Goal: Task Accomplishment & Management: Manage account settings

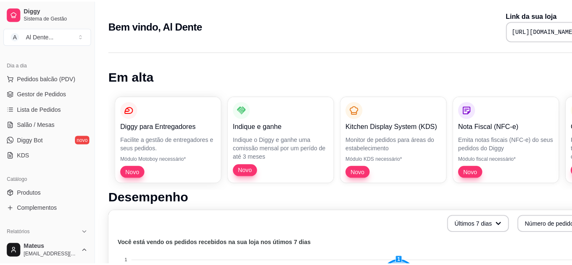
scroll to position [93, 0]
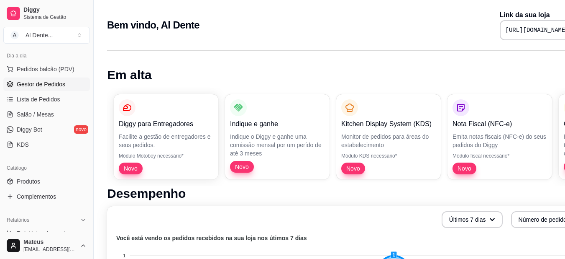
click at [67, 80] on link "Gestor de Pedidos" at bounding box center [46, 83] width 87 height 13
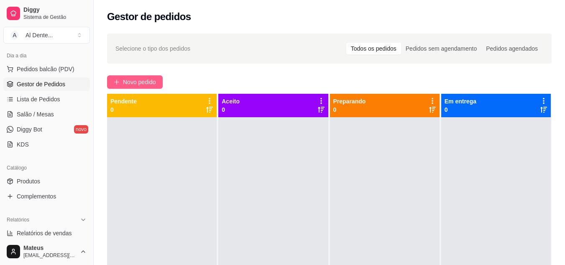
click at [138, 80] on span "Novo pedido" at bounding box center [139, 81] width 33 height 9
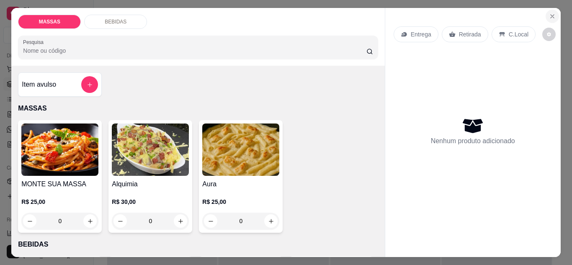
click at [549, 13] on icon "Close" at bounding box center [552, 16] width 7 height 7
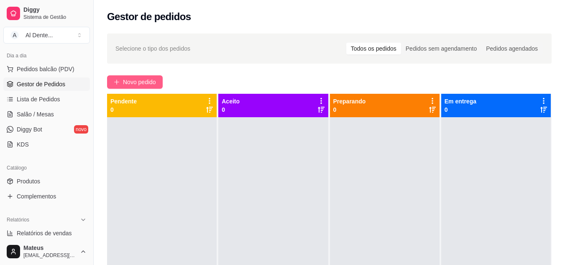
click at [149, 82] on span "Novo pedido" at bounding box center [139, 81] width 33 height 9
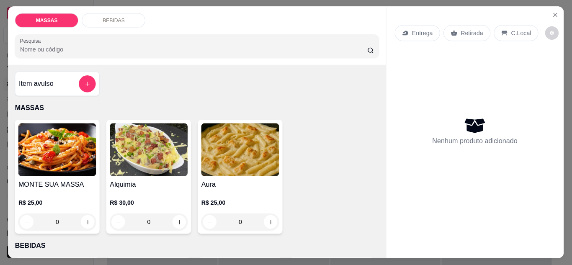
click at [149, 82] on div "Item avulso MASSAS MONTE SUA MASSA R$ 25,00 0 Alquimia R$ 30,00 0 Aura R$ 25,00…" at bounding box center [196, 161] width 377 height 193
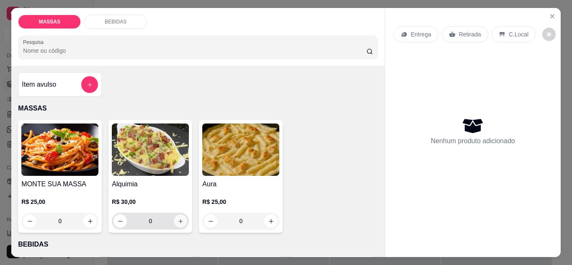
click at [178, 218] on icon "increase-product-quantity" at bounding box center [180, 221] width 6 height 6
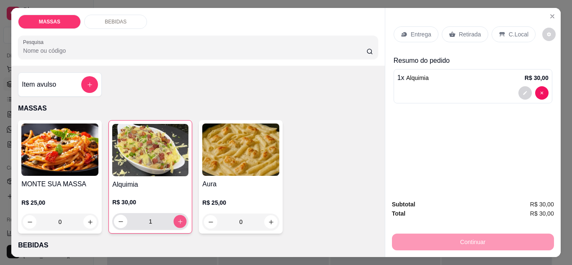
click at [178, 215] on button "increase-product-quantity" at bounding box center [180, 221] width 13 height 13
type input "2"
click at [481, 86] on div at bounding box center [472, 92] width 151 height 13
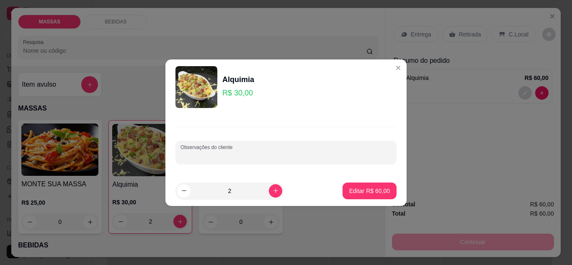
click at [212, 156] on input "Observações do cliente" at bounding box center [285, 156] width 211 height 8
type input "UM SEM CEBOLA"
click at [369, 185] on button "Editar R$ 60,00" at bounding box center [369, 190] width 52 height 16
type input "0"
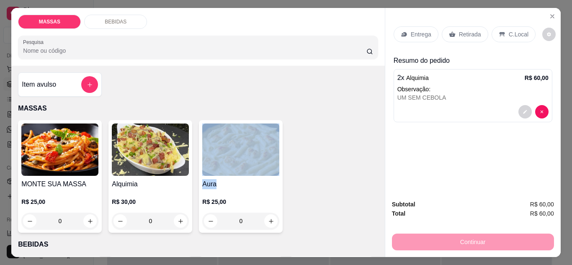
drag, startPoint x: 369, startPoint y: 185, endPoint x: 352, endPoint y: 114, distance: 73.2
click at [352, 114] on div "Item avulso MASSAS MONTE SUA MASSA R$ 25,00 0 Alquimia R$ 30,00 0 Aura R$ 25,00…" at bounding box center [197, 161] width 373 height 191
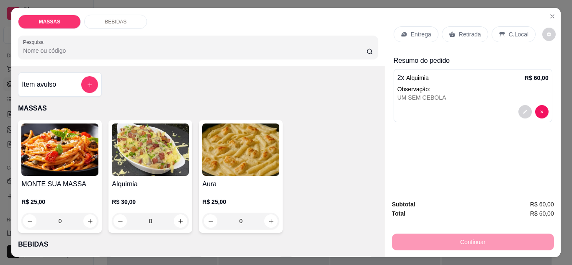
click at [421, 30] on p "Entrega" at bounding box center [421, 34] width 21 height 8
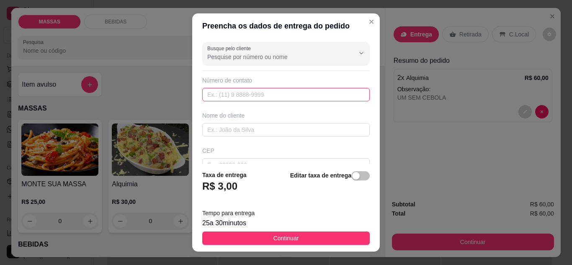
click at [236, 95] on input "text" at bounding box center [285, 94] width 167 height 13
type input "[PHONE_NUMBER]"
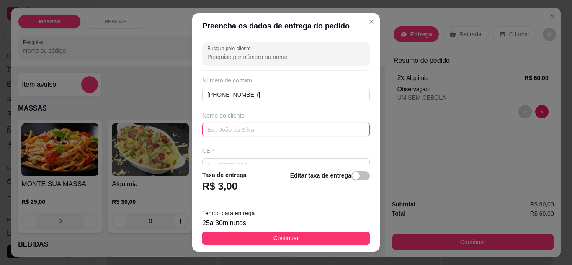
click at [226, 131] on input "text" at bounding box center [285, 129] width 167 height 13
type input "g"
type input "GEOVANNA"
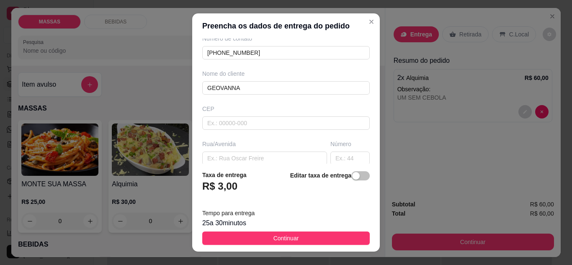
scroll to position [50, 0]
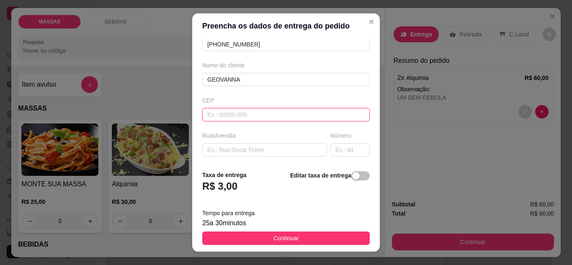
click at [224, 109] on input "text" at bounding box center [285, 114] width 167 height 13
type input "454700000"
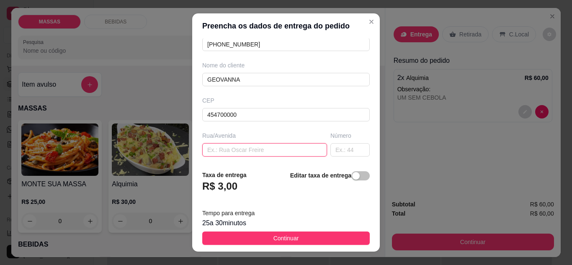
click at [234, 155] on input "text" at bounding box center [264, 149] width 125 height 13
type input "FLANBOYANT"
click at [337, 150] on input "text" at bounding box center [349, 149] width 39 height 13
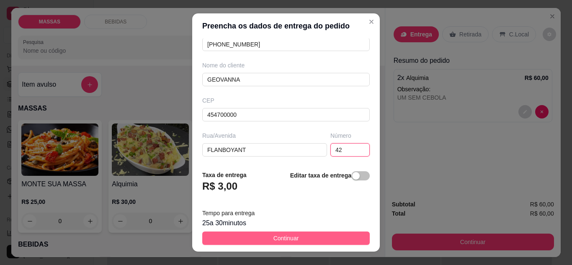
type input "42"
click at [273, 238] on span "Continuar" at bounding box center [286, 238] width 26 height 9
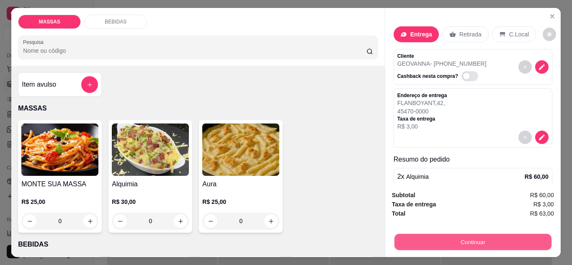
click at [470, 234] on button "Continuar" at bounding box center [472, 242] width 157 height 16
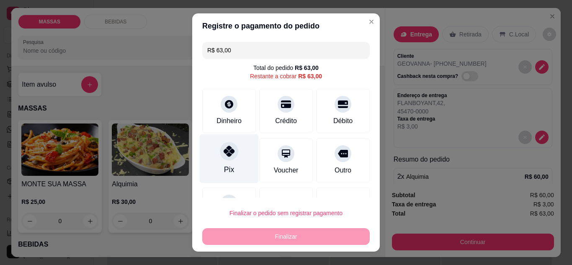
click at [224, 156] on icon at bounding box center [229, 151] width 11 height 11
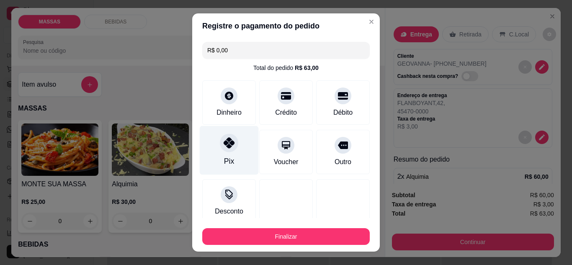
click at [221, 150] on div at bounding box center [229, 143] width 18 height 18
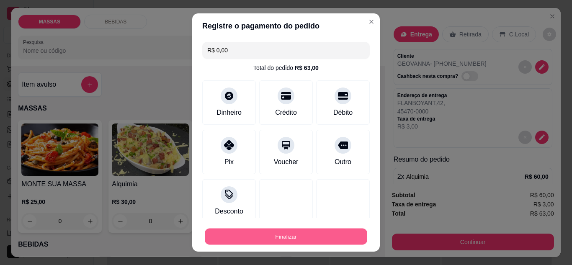
click at [284, 232] on button "Finalizar" at bounding box center [286, 237] width 162 height 16
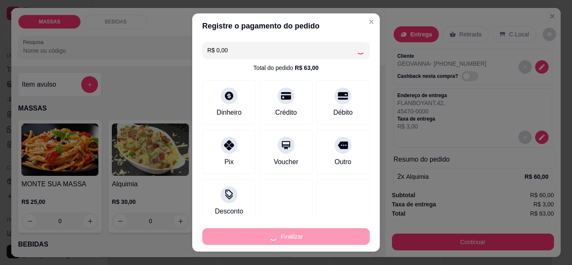
type input "-R$ 63,00"
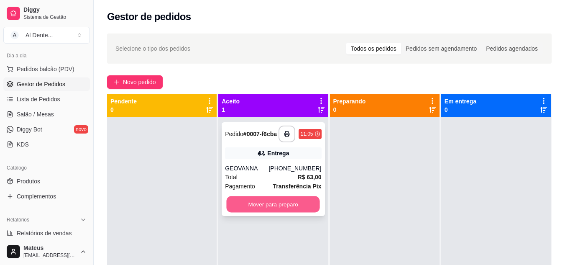
click at [269, 206] on button "Mover para preparo" at bounding box center [273, 204] width 93 height 16
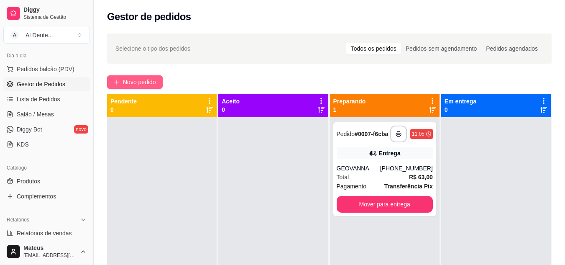
click at [134, 77] on button "Novo pedido" at bounding box center [135, 81] width 56 height 13
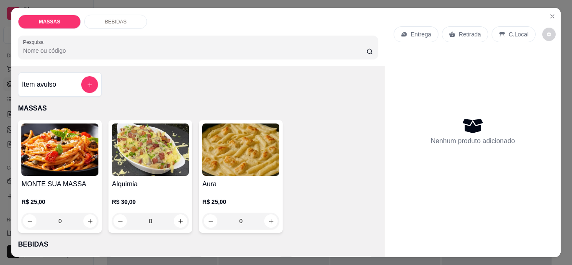
click at [87, 216] on div "0" at bounding box center [59, 221] width 77 height 17
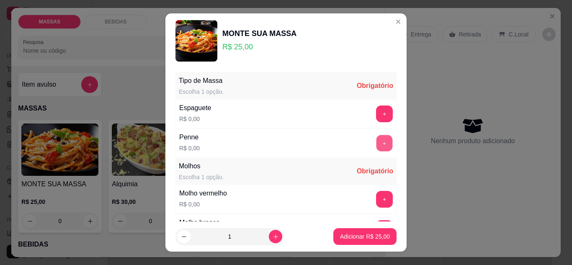
click at [376, 144] on button "+" at bounding box center [384, 143] width 16 height 16
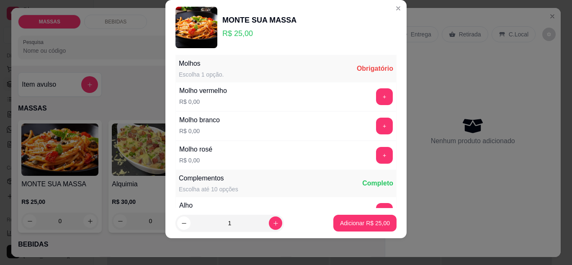
scroll to position [90, 0]
click at [376, 124] on button "+" at bounding box center [384, 126] width 16 height 16
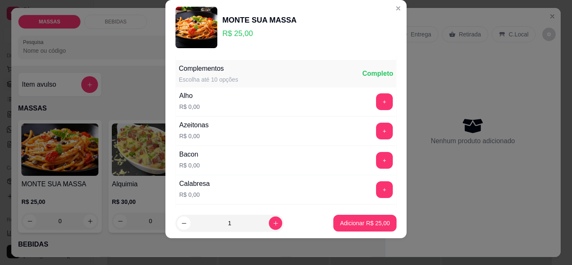
scroll to position [204, 0]
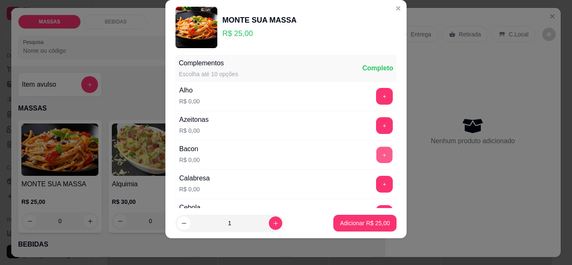
click at [376, 157] on button "+" at bounding box center [384, 155] width 16 height 16
click at [376, 180] on button "+" at bounding box center [384, 184] width 16 height 16
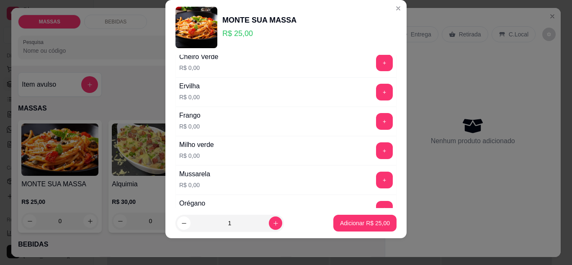
scroll to position [388, 0]
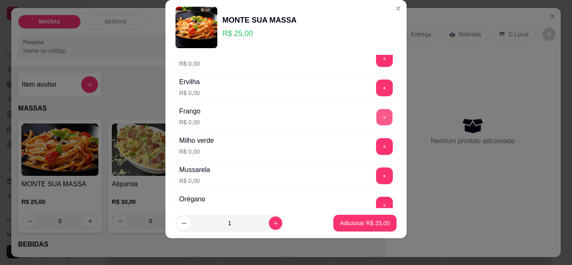
click at [376, 113] on button "+" at bounding box center [384, 117] width 16 height 16
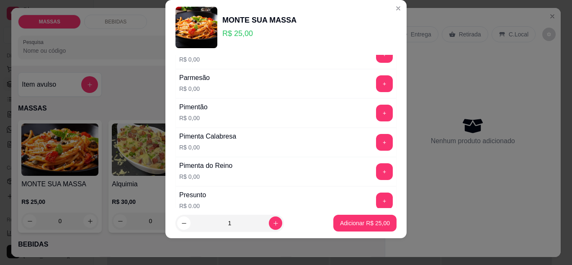
scroll to position [556, 0]
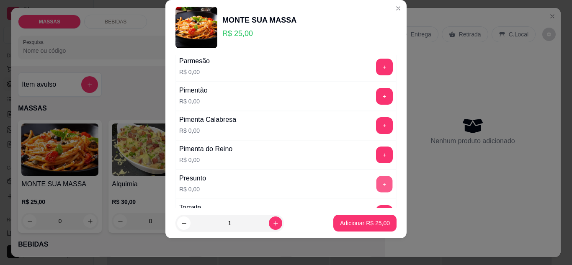
click at [376, 180] on button "+" at bounding box center [384, 184] width 16 height 16
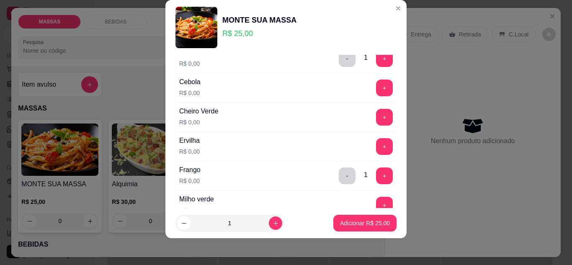
scroll to position [335, 0]
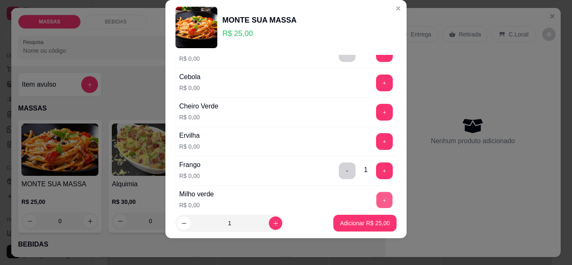
click at [376, 199] on button "+" at bounding box center [384, 200] width 16 height 16
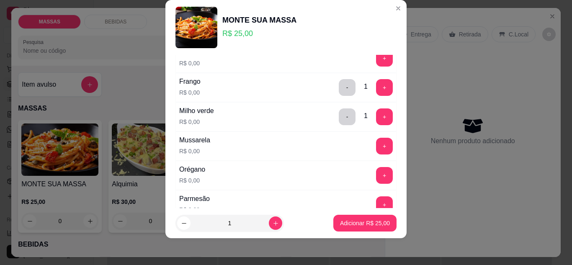
scroll to position [419, 0]
click at [376, 175] on button "+" at bounding box center [384, 175] width 16 height 16
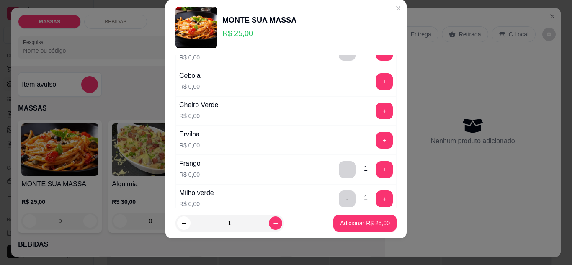
scroll to position [318, 0]
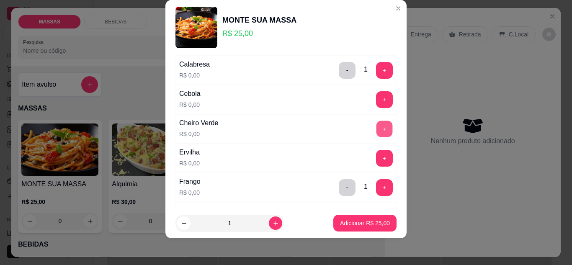
click at [376, 131] on button "+" at bounding box center [384, 129] width 16 height 16
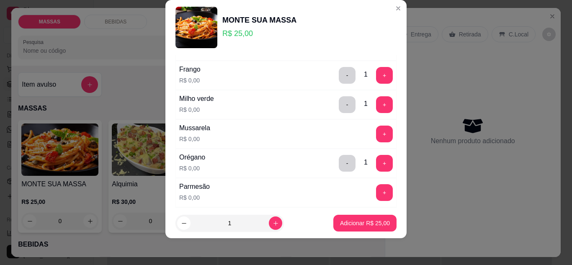
scroll to position [435, 0]
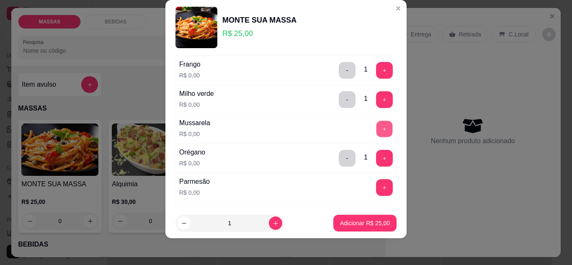
click at [376, 127] on button "+" at bounding box center [384, 129] width 16 height 16
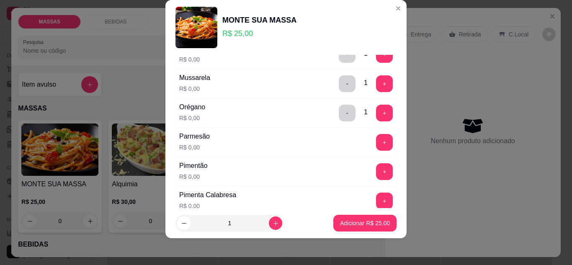
scroll to position [486, 0]
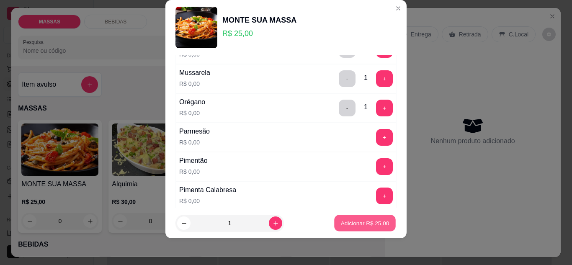
click at [365, 224] on p "Adicionar R$ 25,00" at bounding box center [365, 223] width 49 height 8
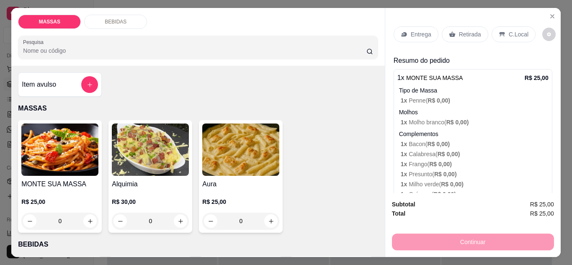
click at [60, 148] on img at bounding box center [59, 149] width 77 height 52
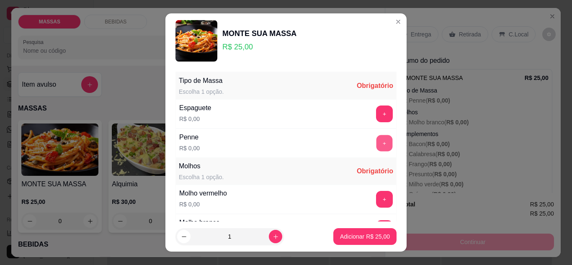
click at [376, 147] on button "+" at bounding box center [384, 143] width 16 height 16
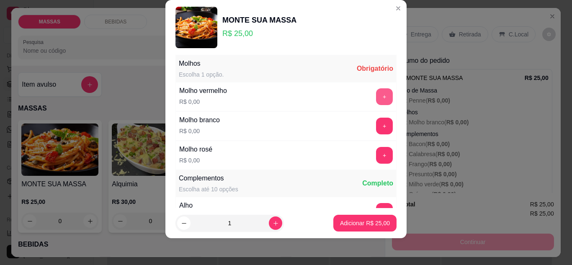
scroll to position [90, 0]
click at [376, 124] on button "+" at bounding box center [384, 126] width 16 height 16
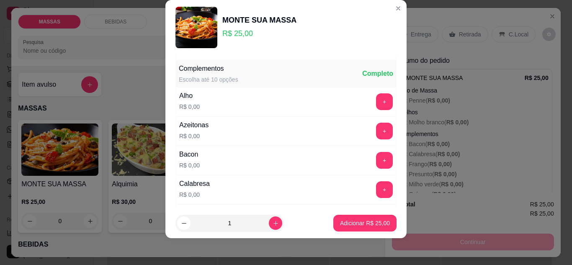
scroll to position [204, 0]
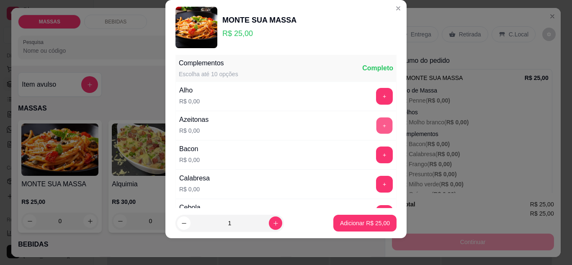
click at [376, 125] on button "+" at bounding box center [384, 126] width 16 height 16
click at [376, 156] on button "+" at bounding box center [384, 155] width 16 height 16
click at [376, 184] on button "+" at bounding box center [384, 184] width 17 height 17
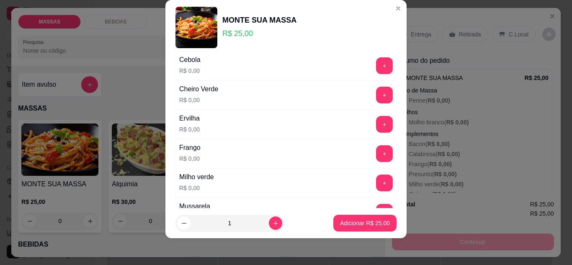
scroll to position [355, 0]
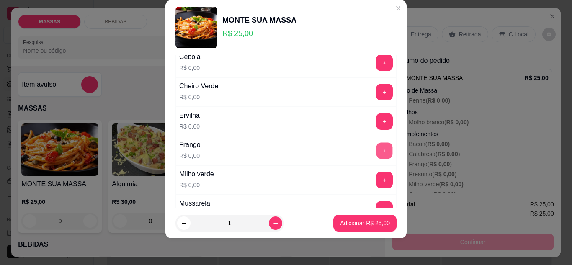
click at [376, 153] on button "+" at bounding box center [384, 151] width 16 height 16
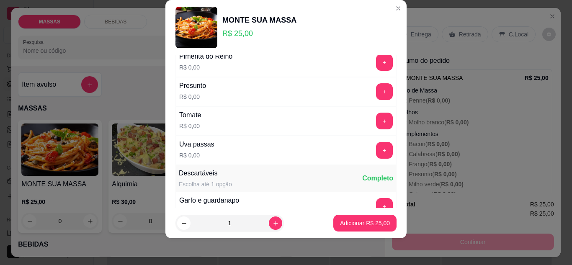
scroll to position [640, 0]
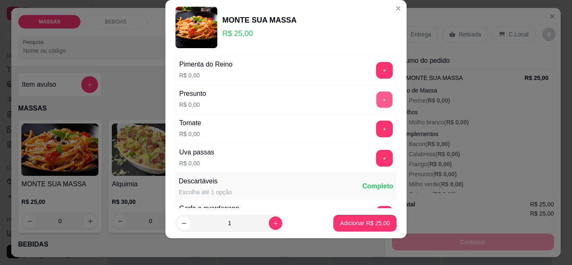
click at [376, 96] on button "+" at bounding box center [384, 100] width 16 height 16
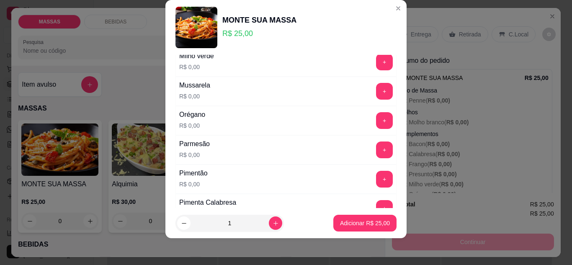
scroll to position [456, 0]
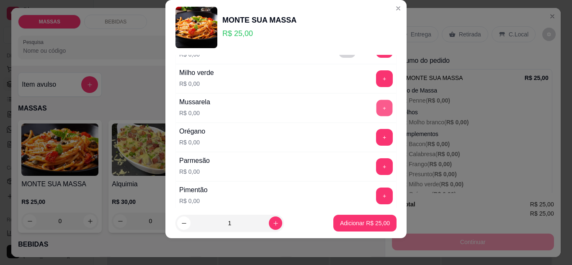
click at [376, 106] on button "+" at bounding box center [384, 108] width 16 height 16
click at [376, 80] on button "+" at bounding box center [384, 79] width 16 height 16
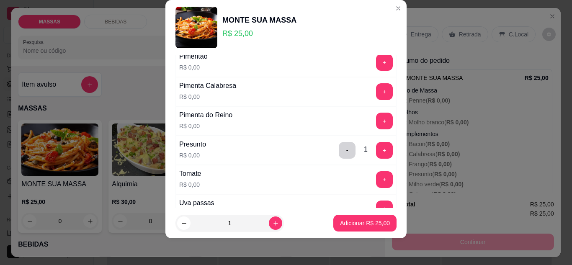
scroll to position [607, 0]
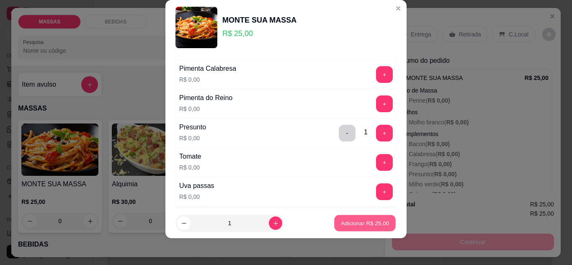
click at [378, 224] on p "Adicionar R$ 25,00" at bounding box center [365, 223] width 49 height 8
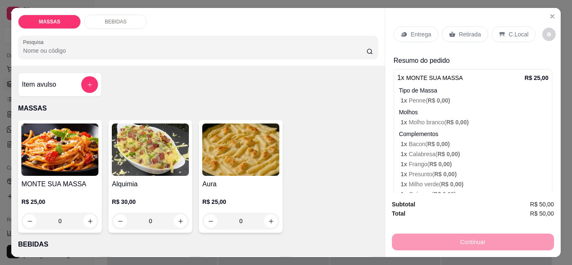
click at [418, 31] on p "Entrega" at bounding box center [421, 34] width 21 height 8
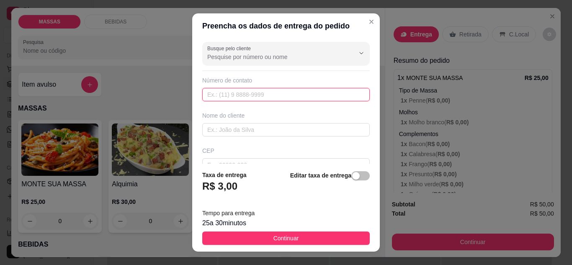
click at [249, 94] on input "text" at bounding box center [285, 94] width 167 height 13
type input "[PHONE_NUMBER]"
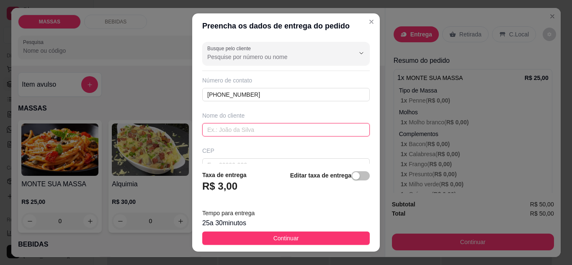
click at [229, 128] on input "text" at bounding box center [285, 129] width 167 height 13
type input "d"
type input "Duda"
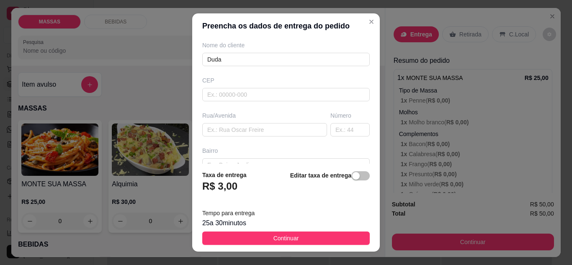
scroll to position [84, 0]
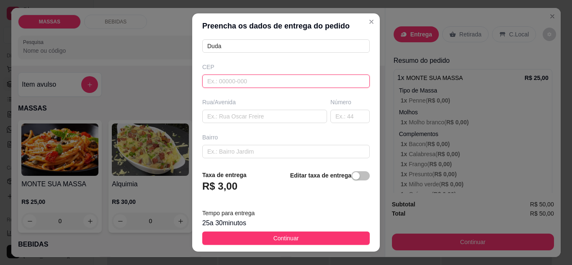
click at [222, 80] on input "text" at bounding box center [285, 81] width 167 height 13
type input "45470000"
type input "Jiquiriçá"
type input "45470000"
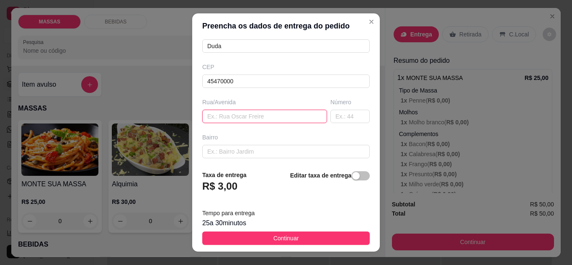
click at [238, 115] on input "text" at bounding box center [264, 116] width 125 height 13
type input "b"
type input "Beira rio"
click at [337, 118] on input "text" at bounding box center [349, 116] width 39 height 13
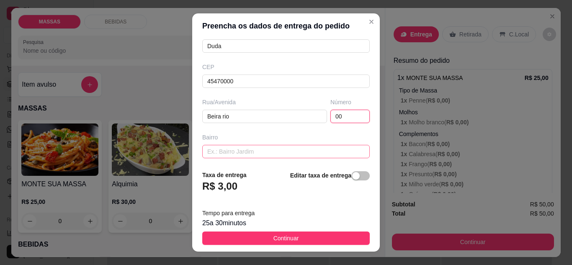
type input "00"
click at [224, 150] on input "text" at bounding box center [285, 151] width 167 height 13
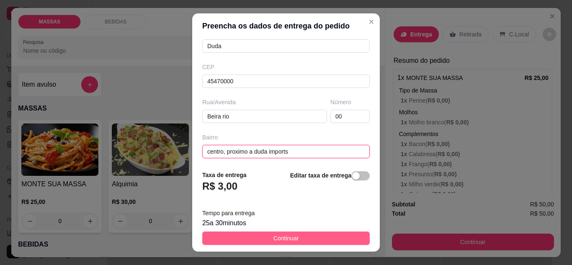
type input "centro, proximo a duda imports"
click at [294, 234] on button "Continuar" at bounding box center [285, 237] width 167 height 13
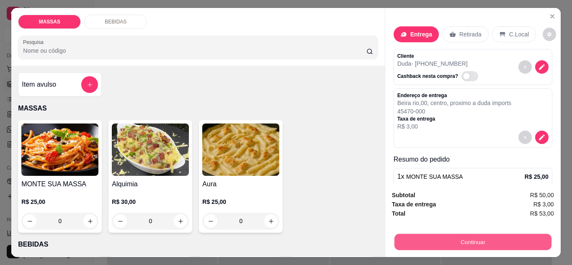
click at [427, 237] on button "Continuar" at bounding box center [472, 242] width 157 height 16
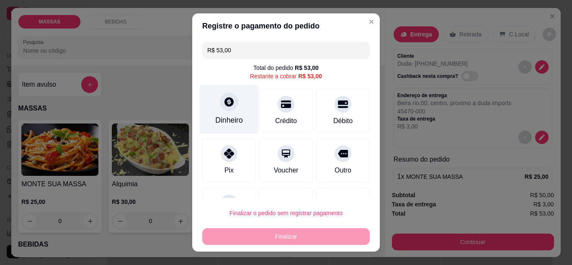
click at [224, 110] on div at bounding box center [229, 101] width 18 height 18
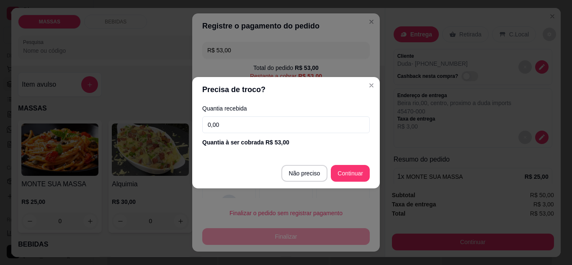
click at [230, 129] on input "0,00" at bounding box center [285, 124] width 167 height 17
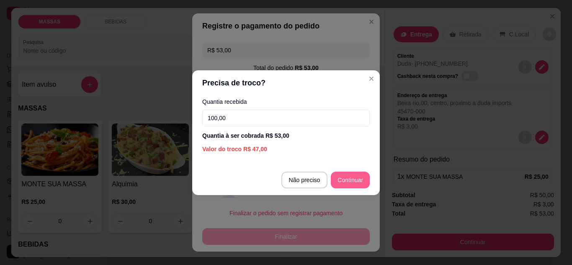
type input "100,00"
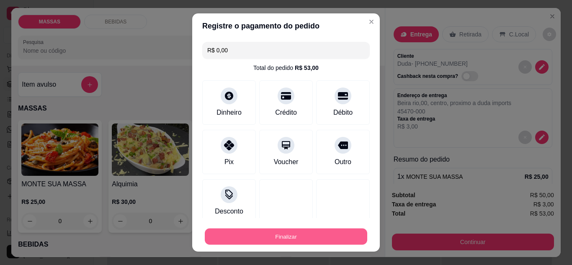
click at [275, 238] on button "Finalizar" at bounding box center [286, 237] width 162 height 16
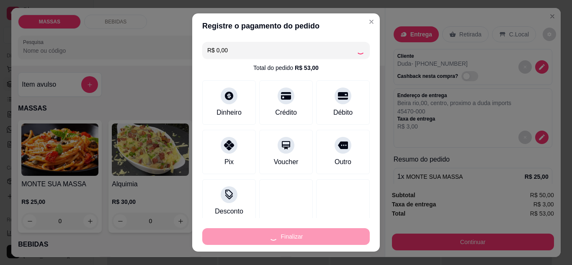
type input "-R$ 53,00"
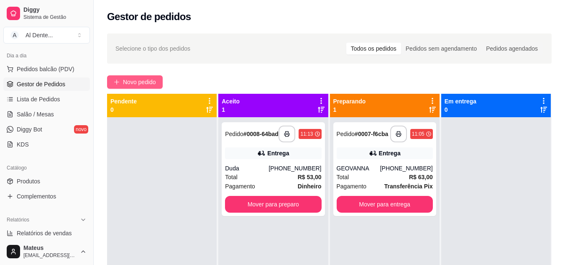
click at [147, 76] on button "Novo pedido" at bounding box center [135, 81] width 56 height 13
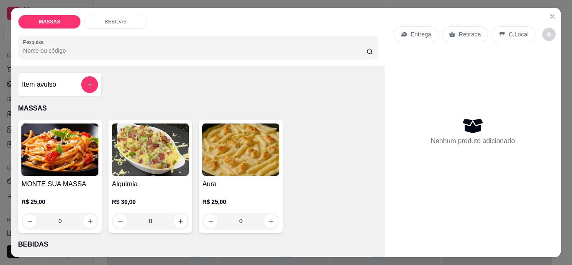
click at [234, 155] on img at bounding box center [240, 149] width 77 height 52
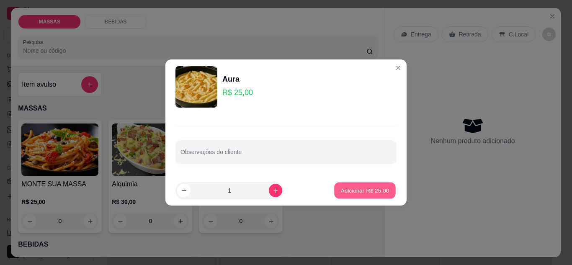
click at [361, 190] on p "Adicionar R$ 25,00" at bounding box center [365, 191] width 49 height 8
type input "1"
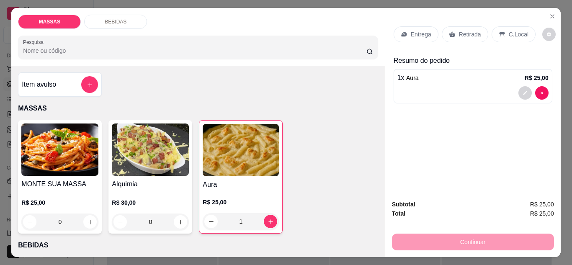
click at [426, 30] on p "Entrega" at bounding box center [421, 34] width 21 height 8
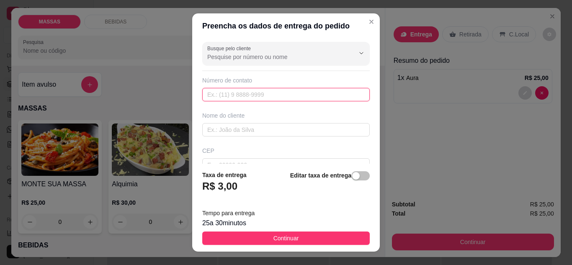
click at [230, 93] on input "text" at bounding box center [285, 94] width 167 height 13
type input "[PHONE_NUMBER]"
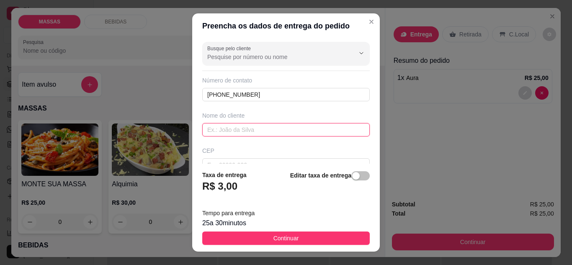
click at [237, 126] on input "text" at bounding box center [285, 129] width 167 height 13
type input "m"
type input "Milena"
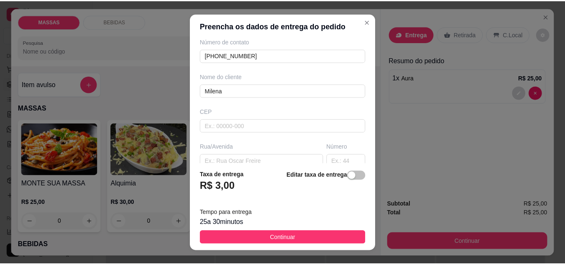
scroll to position [50, 0]
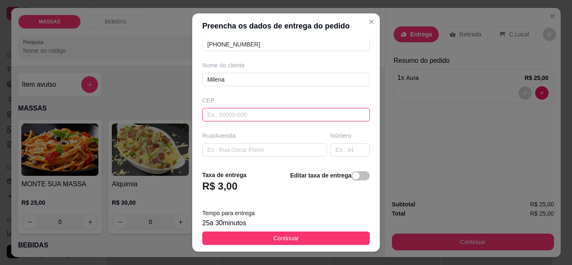
click at [239, 112] on input "text" at bounding box center [285, 114] width 167 height 13
type input "45470000"
type input "Jiquiriçá"
type input "45470000"
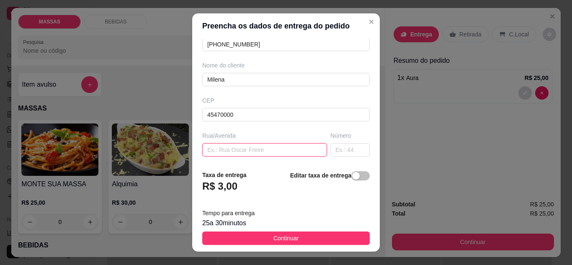
click at [246, 144] on input "text" at bounding box center [264, 149] width 125 height 13
type input "c"
click at [249, 149] on input "lot beira rio\ Gina" at bounding box center [264, 149] width 125 height 13
click at [252, 148] on input "lot beira rio\ [PERSON_NAME]" at bounding box center [264, 149] width 125 height 13
type input "lot beira rio\ Ginasio"
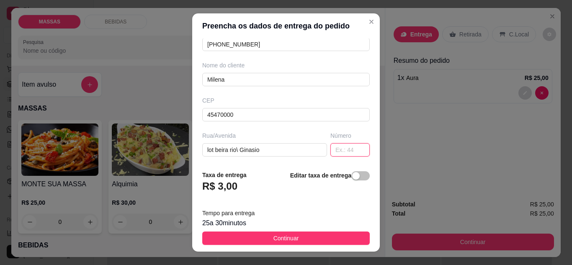
click at [336, 147] on input "text" at bounding box center [349, 149] width 39 height 13
click at [332, 151] on input "text" at bounding box center [349, 149] width 39 height 13
click at [330, 148] on input "text" at bounding box center [349, 149] width 39 height 13
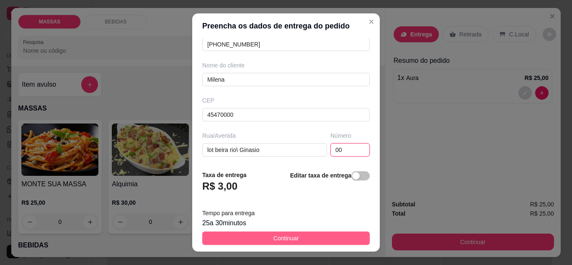
type input "00"
click at [278, 235] on span "Continuar" at bounding box center [286, 238] width 26 height 9
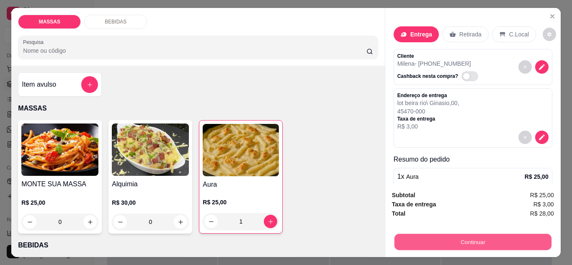
click at [416, 234] on button "Continuar" at bounding box center [472, 242] width 157 height 16
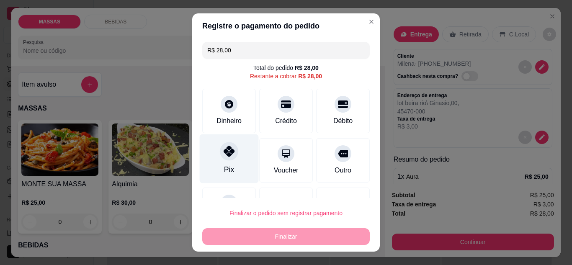
click at [230, 175] on div "Pix" at bounding box center [229, 158] width 59 height 49
type input "R$ 0,00"
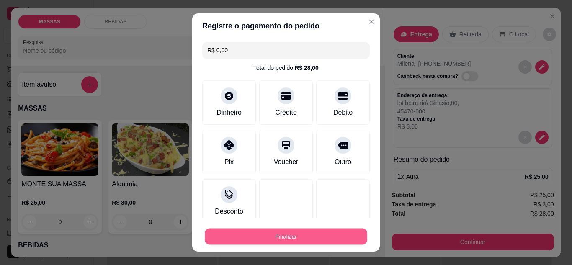
click at [328, 235] on button "Finalizar" at bounding box center [286, 237] width 162 height 16
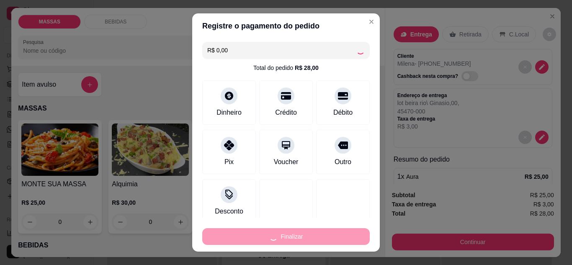
type input "0"
type input "-R$ 28,00"
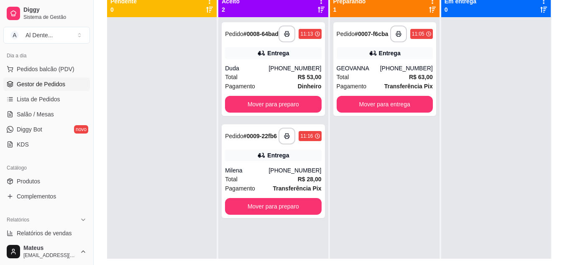
scroll to position [100, 0]
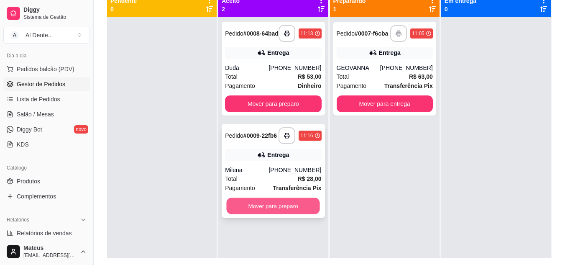
click at [290, 214] on button "Mover para preparo" at bounding box center [273, 206] width 93 height 16
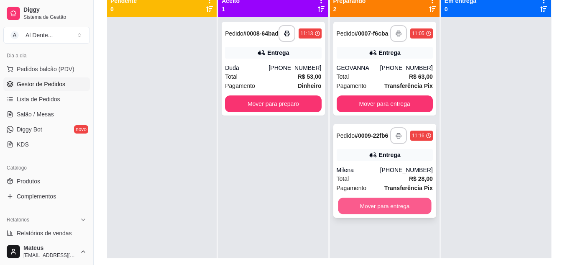
click at [370, 212] on button "Mover para entrega" at bounding box center [384, 206] width 93 height 16
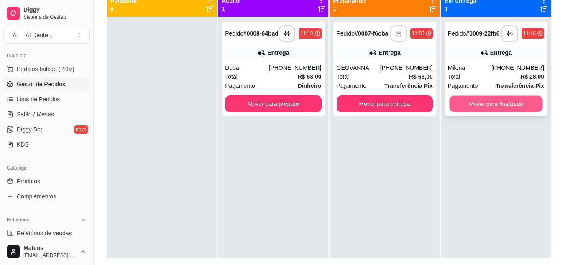
click at [486, 112] on button "Mover para finalizado" at bounding box center [496, 104] width 93 height 16
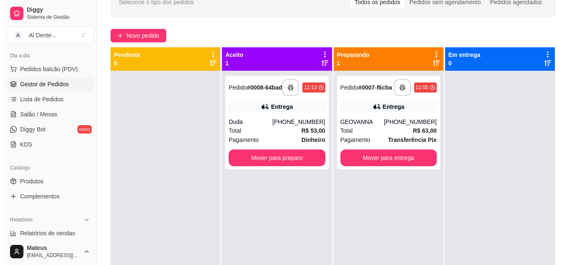
scroll to position [43, 0]
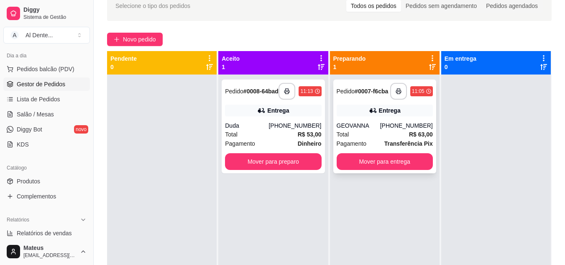
click at [364, 88] on strong "# 0007-f6cba" at bounding box center [371, 91] width 33 height 7
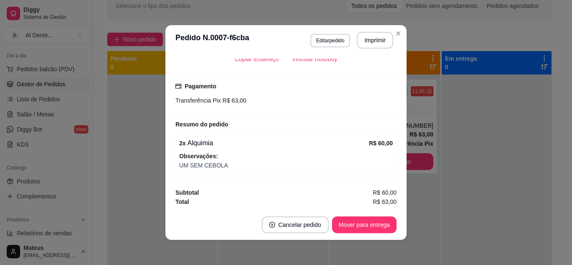
scroll to position [0, 0]
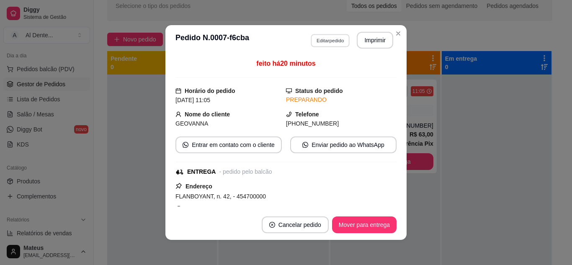
click at [338, 37] on button "Editar pedido" at bounding box center [330, 40] width 39 height 13
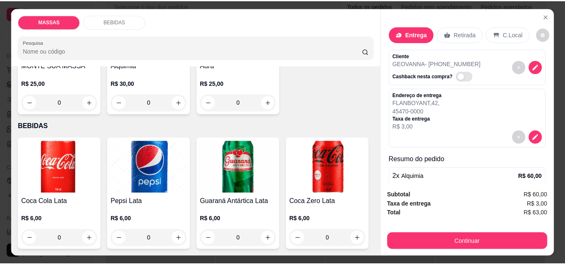
scroll to position [226, 0]
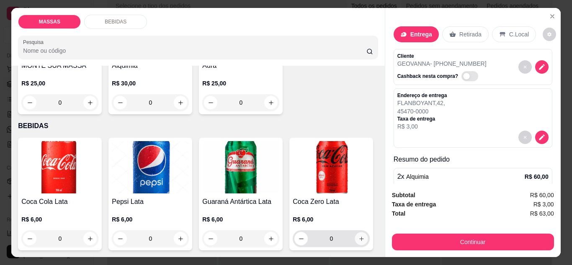
click at [358, 242] on icon "increase-product-quantity" at bounding box center [361, 239] width 6 height 6
type input "1"
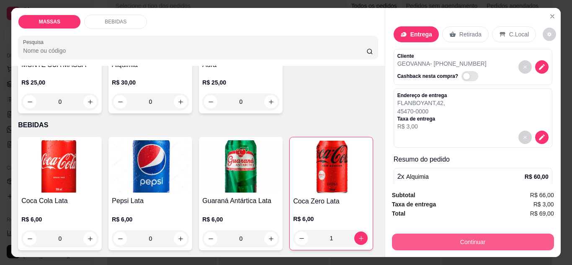
click at [481, 236] on button "Continuar" at bounding box center [473, 242] width 162 height 17
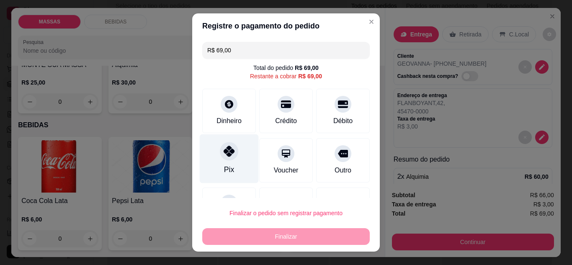
click at [215, 162] on div "Pix" at bounding box center [229, 158] width 59 height 49
type input "R$ 0,00"
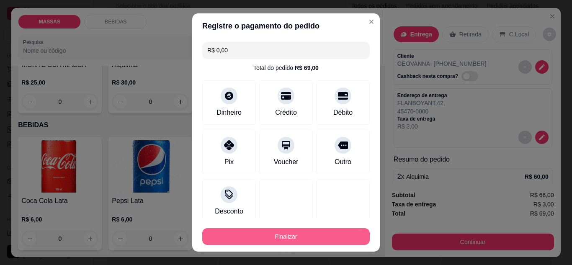
click at [295, 231] on button "Finalizar" at bounding box center [285, 236] width 167 height 17
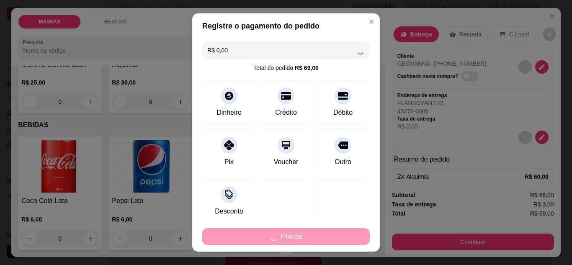
type input "0"
type input "-R$ 69,00"
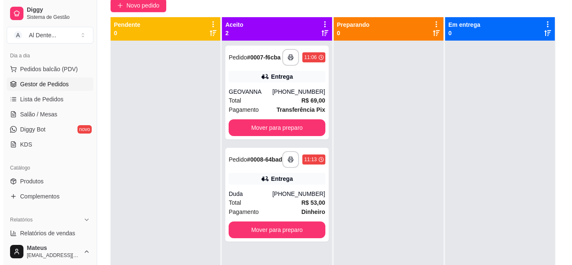
scroll to position [77, 0]
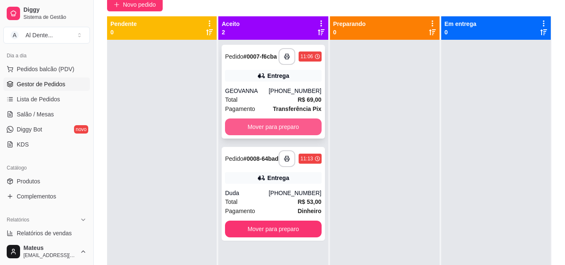
click at [303, 129] on button "Mover para preparo" at bounding box center [273, 126] width 96 height 17
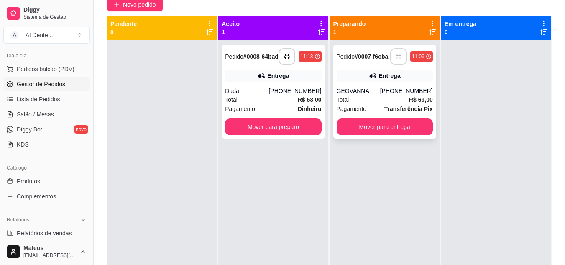
click at [357, 99] on div "Total R$ 69,00" at bounding box center [385, 99] width 96 height 9
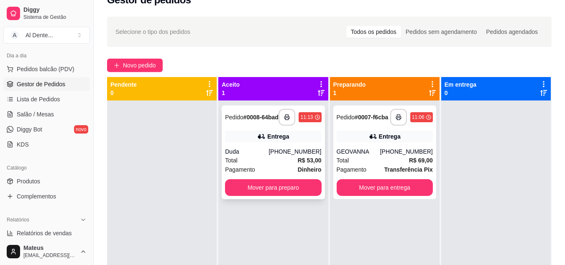
scroll to position [128, 0]
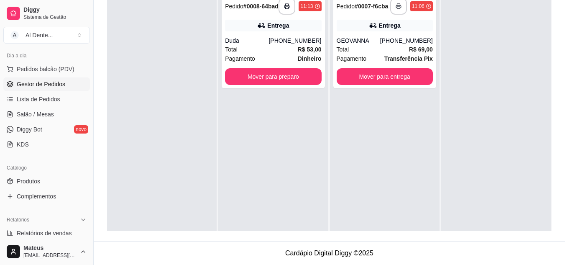
click at [554, 51] on div "**********" at bounding box center [330, 71] width 472 height 340
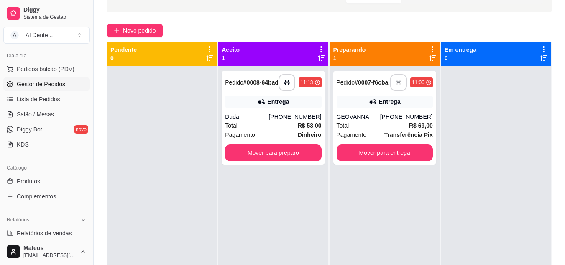
scroll to position [44, 0]
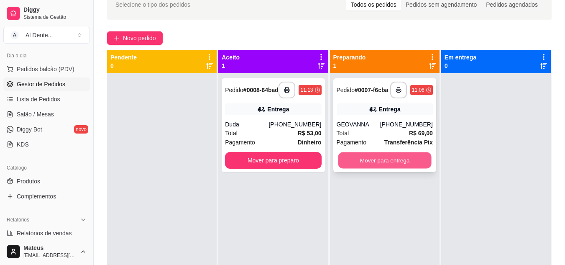
click at [383, 159] on button "Mover para entrega" at bounding box center [384, 160] width 93 height 16
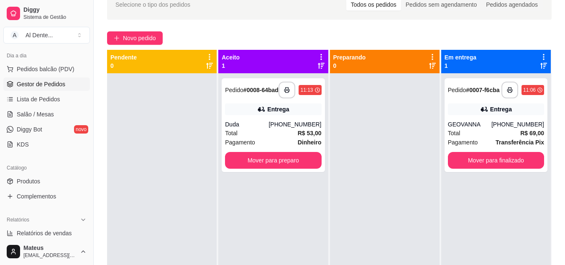
scroll to position [0, 0]
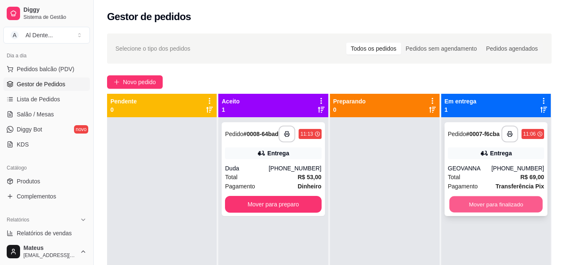
click at [515, 206] on button "Mover para finalizado" at bounding box center [496, 204] width 93 height 16
click at [359, 48] on div "Todos os pedidos" at bounding box center [374, 49] width 55 height 12
click at [347, 43] on input "Todos os pedidos" at bounding box center [347, 43] width 0 height 0
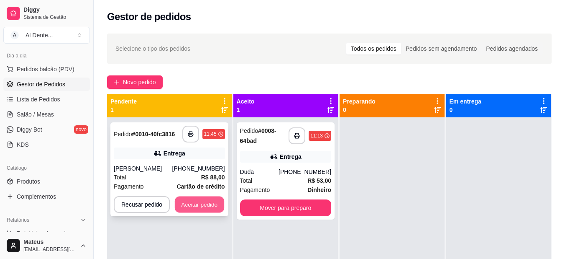
click at [198, 211] on button "Aceitar pedido" at bounding box center [199, 204] width 49 height 16
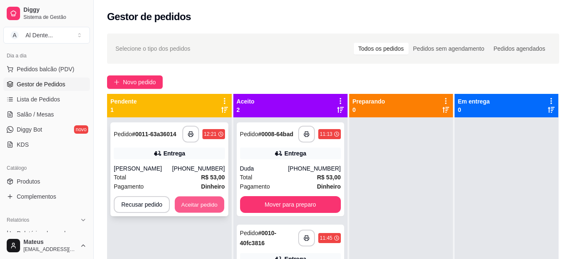
click at [193, 202] on button "Aceitar pedido" at bounding box center [199, 204] width 49 height 16
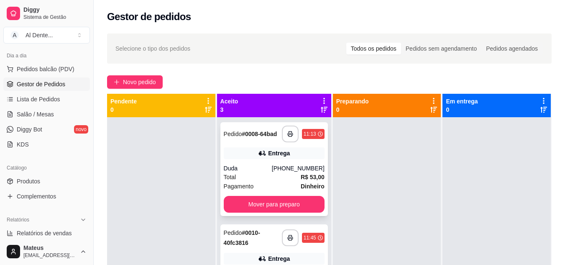
scroll to position [17, 0]
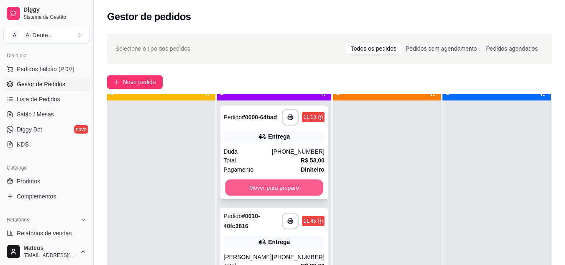
click at [283, 194] on button "Mover para preparo" at bounding box center [274, 188] width 98 height 16
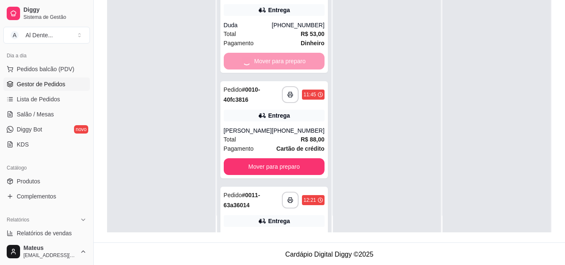
scroll to position [128, 0]
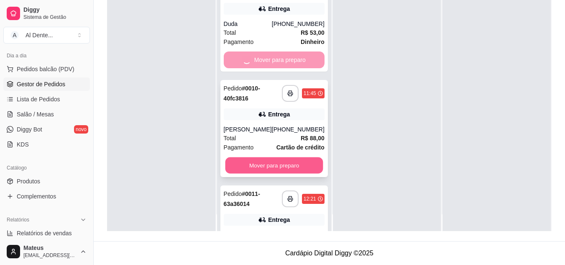
click at [290, 174] on button "Mover para preparo" at bounding box center [274, 165] width 98 height 16
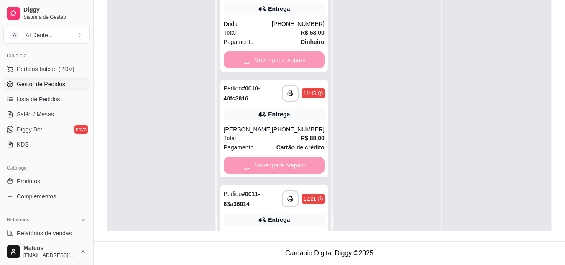
scroll to position [23, 0]
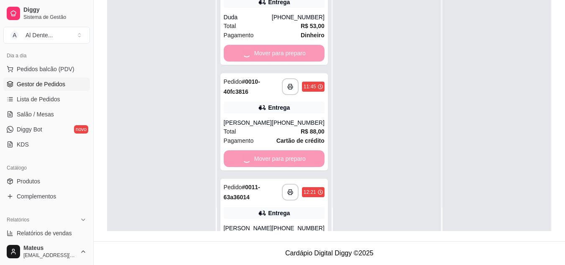
click at [475, 76] on div at bounding box center [497, 98] width 108 height 265
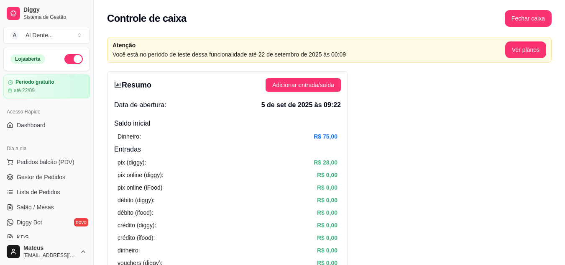
scroll to position [303, 0]
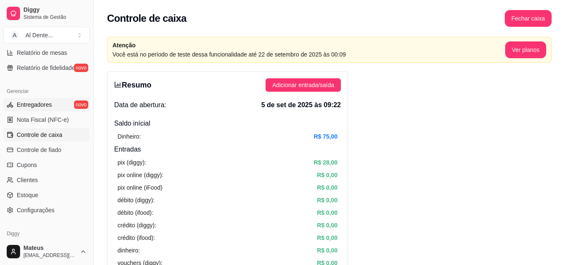
click at [20, 105] on span "Entregadores" at bounding box center [34, 104] width 35 height 8
